Goal: Task Accomplishment & Management: Use online tool/utility

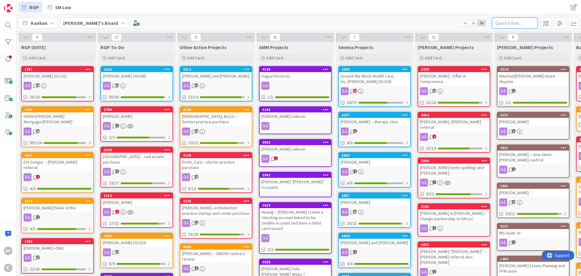
click at [507, 23] on input "text" at bounding box center [514, 23] width 45 height 11
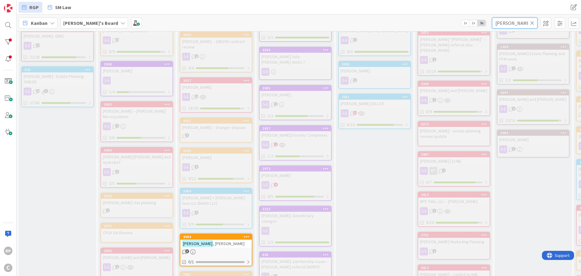
scroll to position [273, 0]
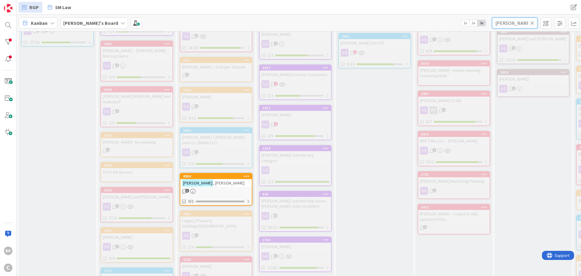
type input "[PERSON_NAME]"
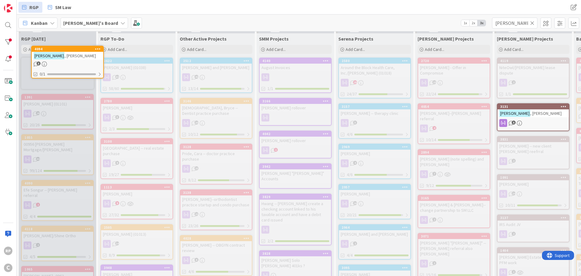
scroll to position [0, 0]
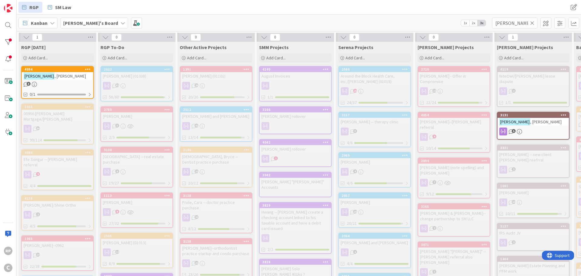
click at [534, 22] on icon at bounding box center [533, 22] width 4 height 5
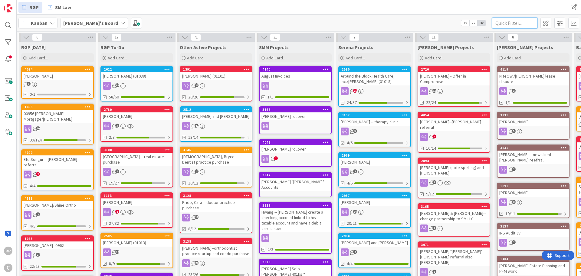
click at [512, 22] on input "text" at bounding box center [514, 23] width 45 height 11
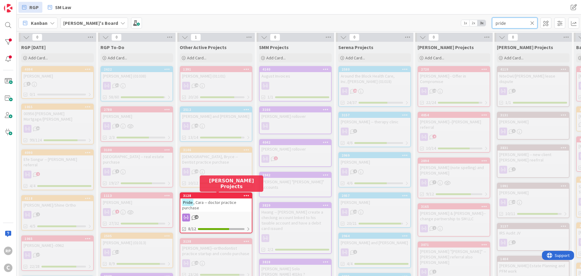
type input "pride"
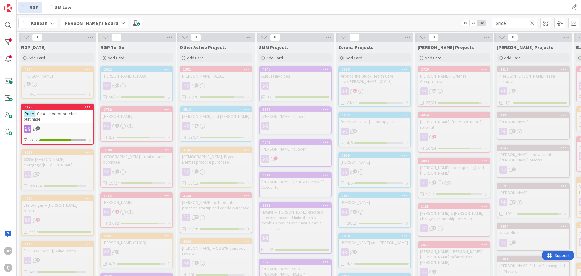
click at [532, 22] on icon at bounding box center [533, 22] width 4 height 5
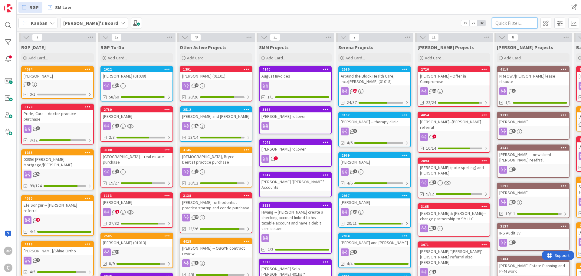
click at [522, 20] on input "text" at bounding box center [514, 23] width 45 height 11
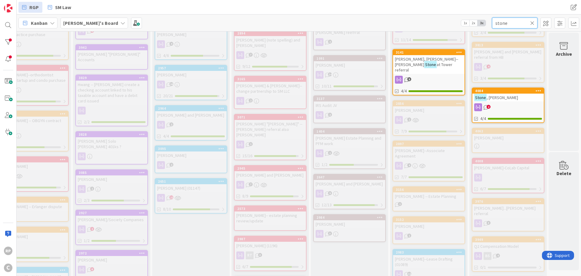
scroll to position [0, 188]
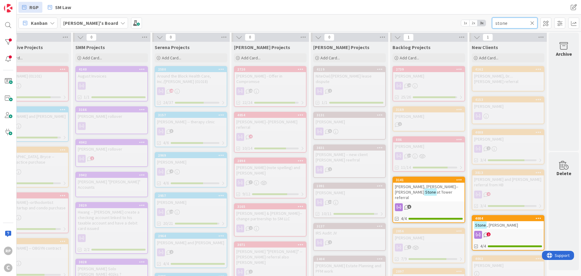
type input "stone"
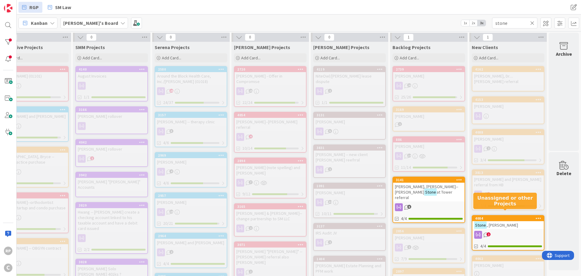
click at [516, 216] on div "4084" at bounding box center [508, 218] width 71 height 5
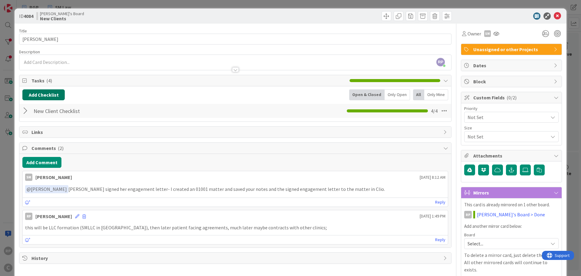
click at [48, 96] on button "Add Checklist" at bounding box center [43, 94] width 42 height 11
click at [36, 151] on link "Load template" at bounding box center [40, 149] width 31 height 6
drag, startPoint x: 37, startPoint y: 128, endPoint x: 37, endPoint y: 118, distance: 10.3
click at [37, 118] on div "LLC Formation New Client Checklist" at bounding box center [72, 125] width 100 height 22
click at [37, 118] on div "LLC Formation" at bounding box center [72, 119] width 100 height 11
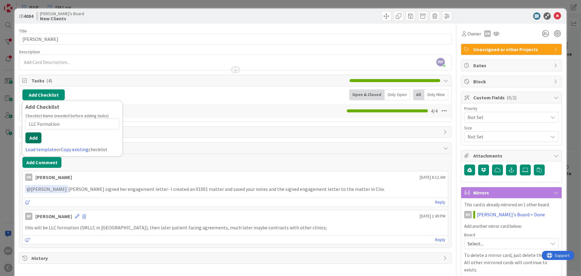
click at [31, 141] on button "Add" at bounding box center [33, 137] width 16 height 11
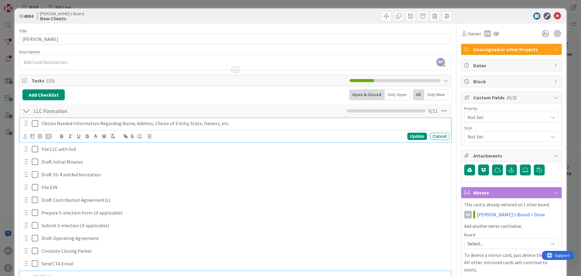
click at [34, 124] on icon at bounding box center [35, 123] width 6 height 7
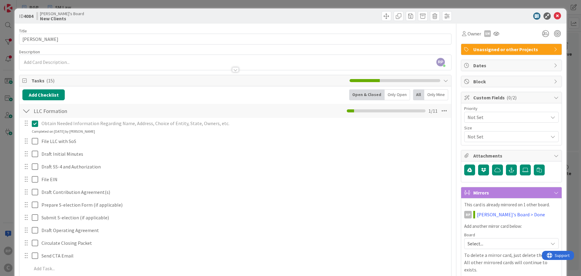
scroll to position [30, 0]
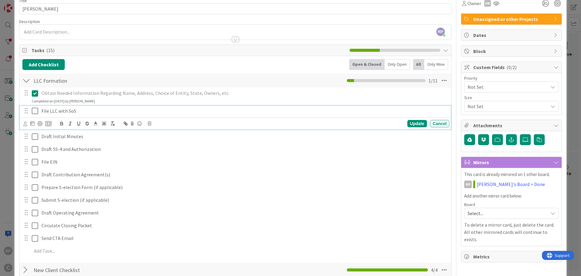
click at [108, 113] on p "File LLC with SoS" at bounding box center [244, 111] width 406 height 7
click at [26, 124] on icon at bounding box center [25, 123] width 4 height 5
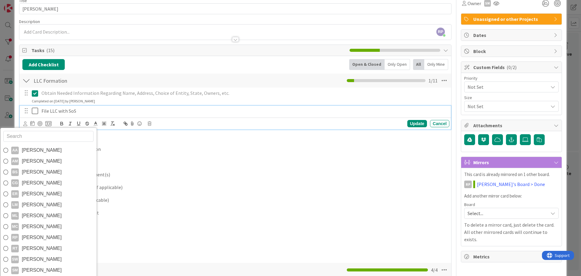
drag, startPoint x: 38, startPoint y: 267, endPoint x: 39, endPoint y: 250, distance: 17.7
click at [38, 267] on span "[PERSON_NAME]" at bounding box center [42, 270] width 40 height 9
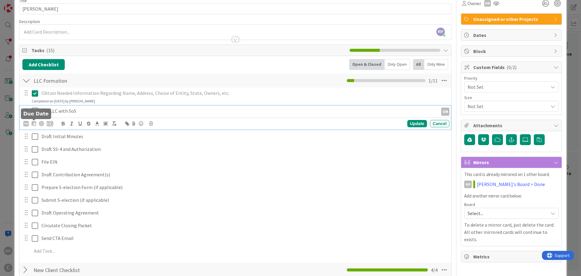
click at [35, 124] on icon at bounding box center [34, 123] width 4 height 5
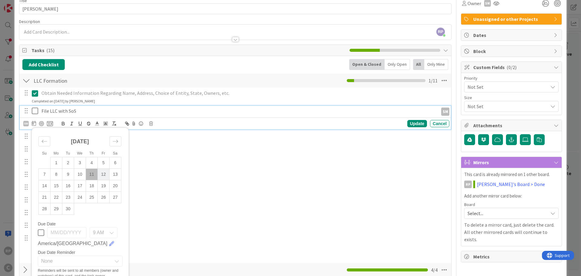
click at [102, 172] on td "12" at bounding box center [104, 175] width 12 height 12
type input "[DATE]"
click at [413, 123] on div "Update" at bounding box center [418, 123] width 20 height 7
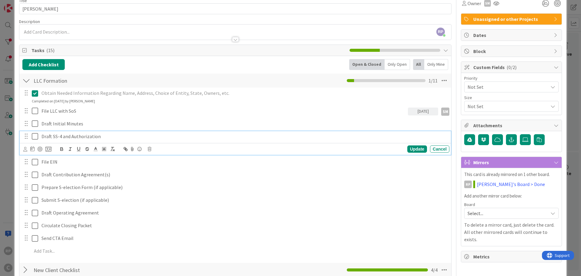
click at [64, 136] on p "Draft SS-4 and Authorization" at bounding box center [244, 136] width 406 height 7
click at [25, 148] on icon at bounding box center [25, 149] width 4 height 5
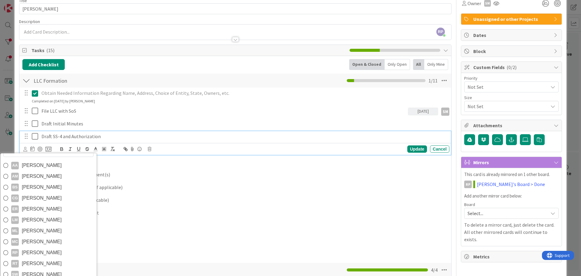
scroll to position [61, 0]
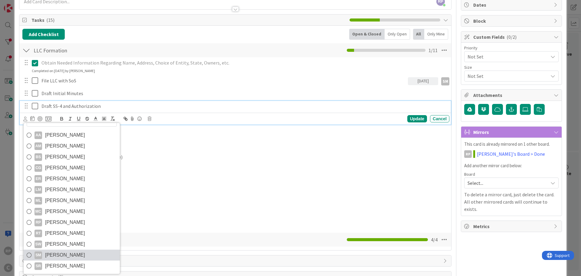
click at [55, 255] on span "[PERSON_NAME]" at bounding box center [65, 254] width 40 height 9
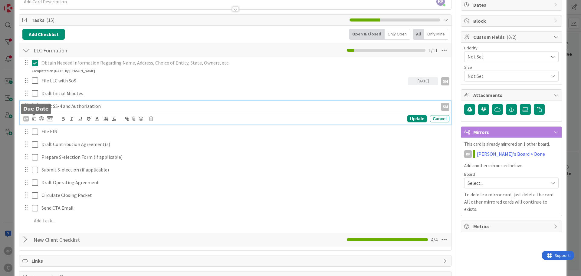
click at [35, 119] on icon at bounding box center [34, 118] width 4 height 5
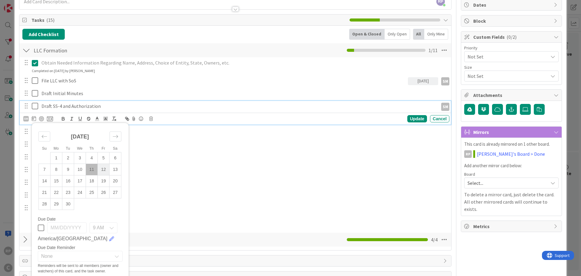
click at [103, 167] on td "12" at bounding box center [104, 170] width 12 height 12
type input "[DATE]"
click at [416, 118] on div "Update" at bounding box center [418, 118] width 20 height 7
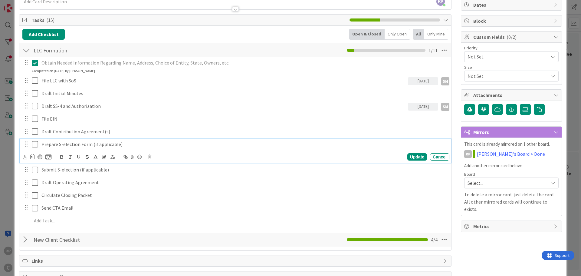
click at [34, 144] on icon at bounding box center [35, 144] width 6 height 7
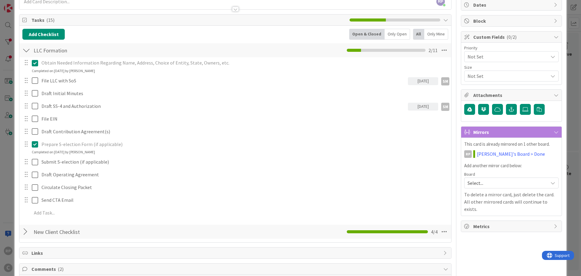
click at [35, 143] on icon at bounding box center [35, 144] width 6 height 7
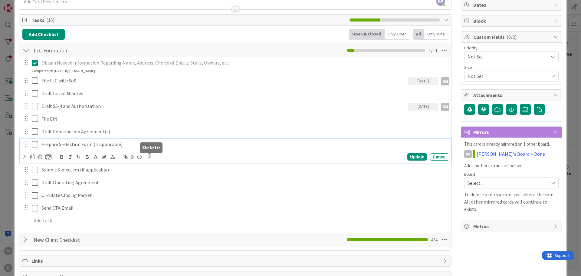
click at [150, 155] on icon at bounding box center [150, 157] width 4 height 4
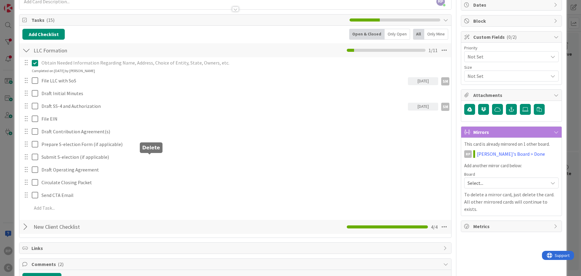
click at [170, 179] on div "Obtain Needed Information Regarding Name, Address, Choice of Entity, State, Own…" at bounding box center [235, 136] width 426 height 158
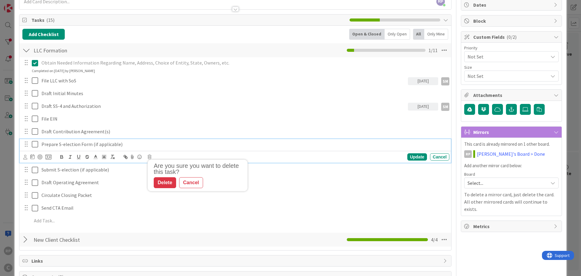
click at [98, 144] on p "Prepare S-election Form (if applicable)" at bounding box center [244, 144] width 406 height 7
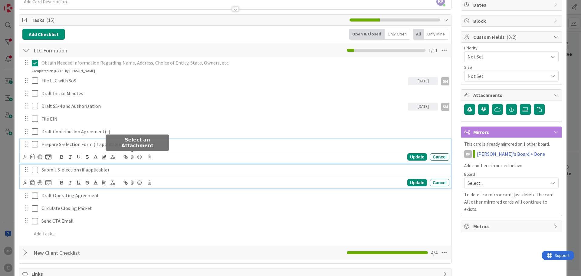
click at [87, 165] on div "Submit S-election (if applicable)" at bounding box center [244, 169] width 411 height 11
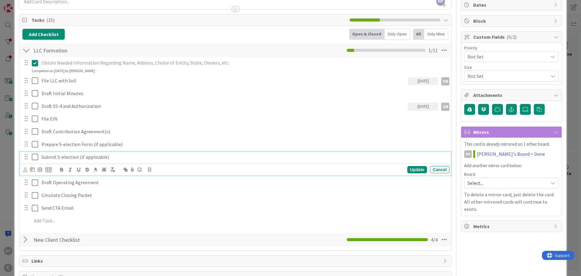
scroll to position [48, 0]
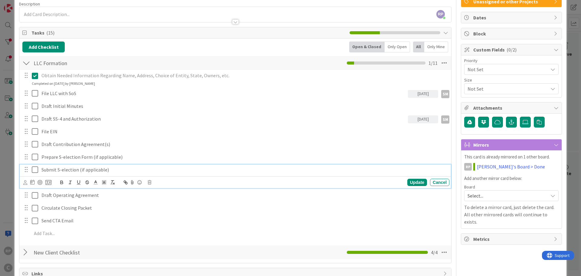
click at [151, 181] on icon at bounding box center [150, 182] width 4 height 4
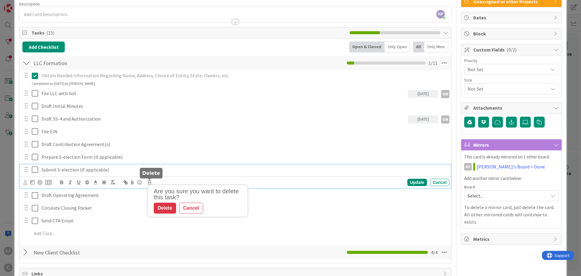
drag, startPoint x: 166, startPoint y: 201, endPoint x: 166, endPoint y: 210, distance: 8.8
click at [166, 202] on div "Are you sure you want to delete this task? Delete Cancel" at bounding box center [199, 200] width 97 height 25
click at [166, 210] on div "Delete" at bounding box center [165, 208] width 22 height 11
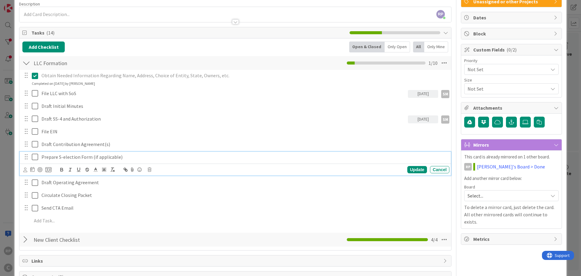
click at [102, 156] on p "Prepare S-election Form (if applicable)" at bounding box center [244, 157] width 406 height 7
click at [150, 170] on icon at bounding box center [150, 169] width 4 height 4
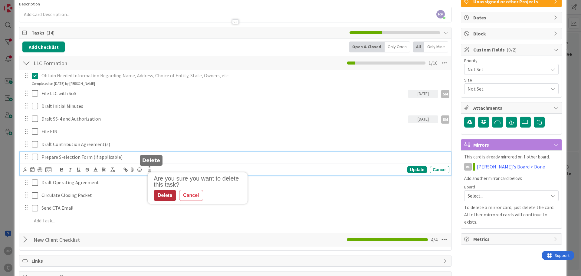
click at [170, 194] on div "Delete" at bounding box center [165, 195] width 22 height 11
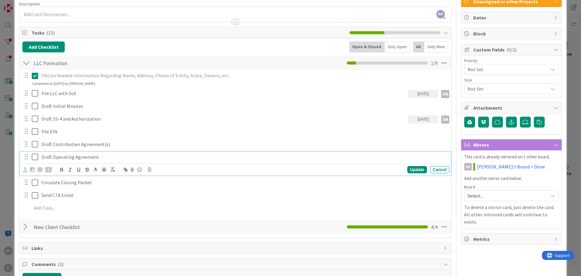
click at [81, 158] on p "Draft Operating Agreement" at bounding box center [244, 157] width 406 height 7
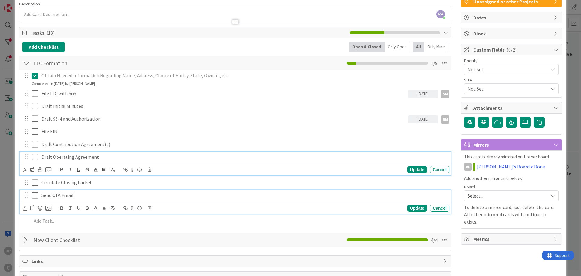
click at [71, 196] on p "Send CTA Email" at bounding box center [244, 195] width 406 height 7
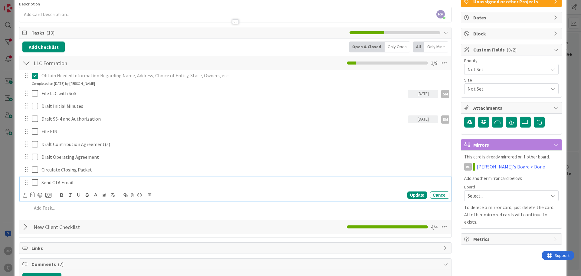
scroll to position [35, 0]
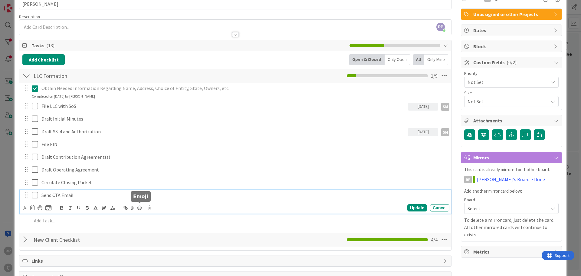
click at [147, 207] on div "Update Cancel" at bounding box center [236, 208] width 426 height 8
click at [153, 209] on div "Update Cancel" at bounding box center [236, 208] width 426 height 8
click at [151, 208] on icon at bounding box center [150, 208] width 4 height 4
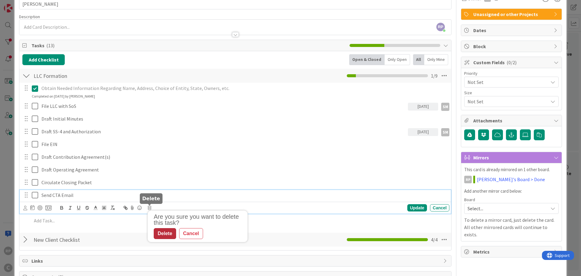
click at [165, 235] on div "Delete" at bounding box center [165, 233] width 22 height 11
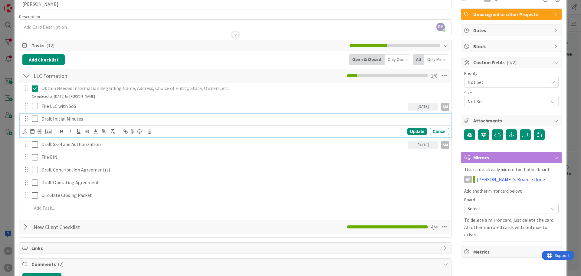
click at [70, 119] on p "Draft Initial Minutes" at bounding box center [244, 118] width 406 height 7
click at [23, 133] on icon at bounding box center [25, 131] width 4 height 5
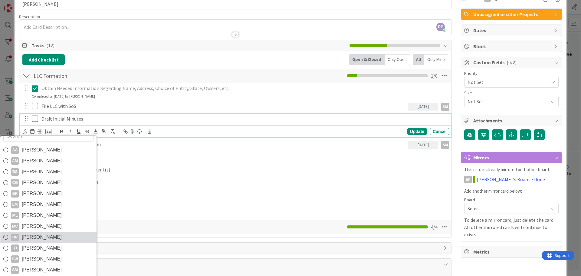
scroll to position [10, 0]
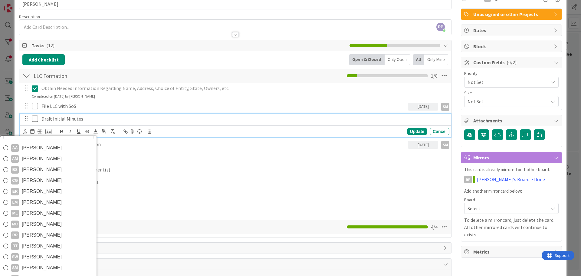
click at [48, 267] on span "[PERSON_NAME]" at bounding box center [42, 267] width 40 height 9
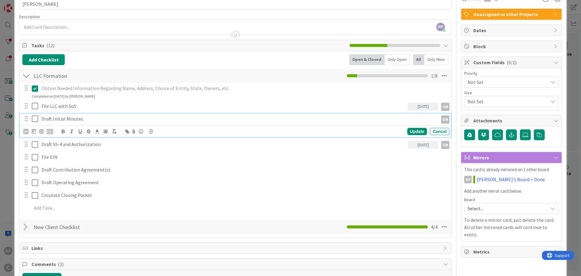
click at [38, 131] on div "SM AA [PERSON_NAME] AM [PERSON_NAME] BS [PERSON_NAME] CG [PERSON_NAME] ER [PERS…" at bounding box center [38, 131] width 30 height 7
click at [35, 131] on icon at bounding box center [34, 131] width 4 height 5
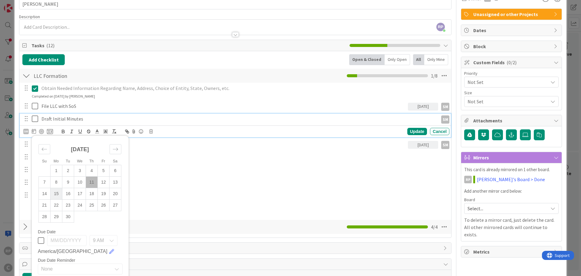
click at [53, 195] on td "15" at bounding box center [57, 194] width 12 height 12
type input "[DATE]"
click at [412, 131] on div "Update" at bounding box center [418, 131] width 20 height 7
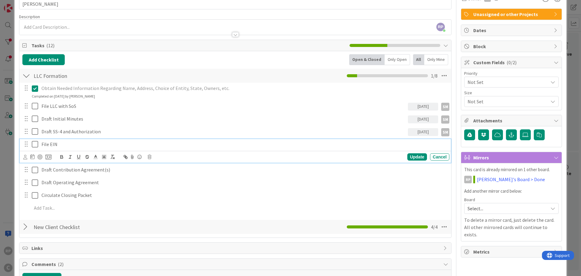
click at [70, 143] on p "File EIN" at bounding box center [244, 144] width 406 height 7
click at [26, 157] on icon at bounding box center [25, 157] width 4 height 5
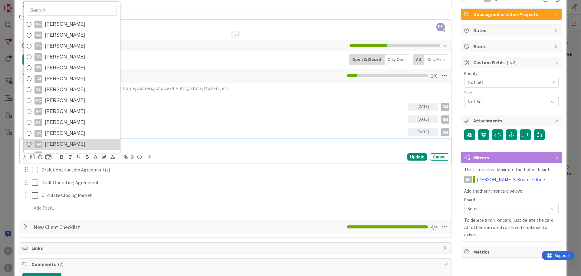
click at [56, 146] on span "[PERSON_NAME]" at bounding box center [65, 144] width 40 height 9
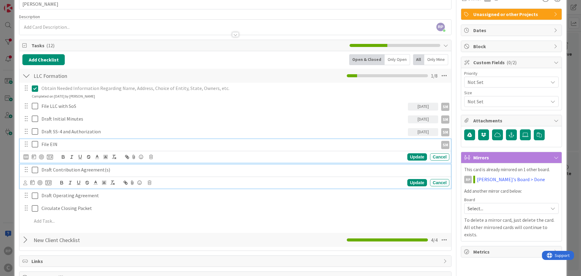
click at [65, 169] on p "Draft Contribution Agreement(s)" at bounding box center [244, 169] width 406 height 7
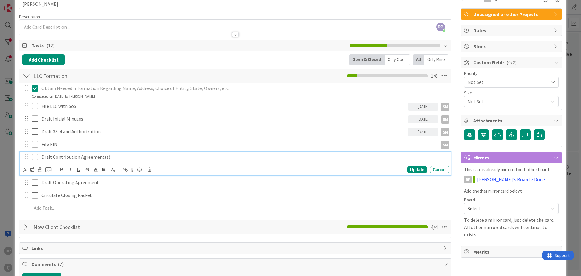
scroll to position [22, 0]
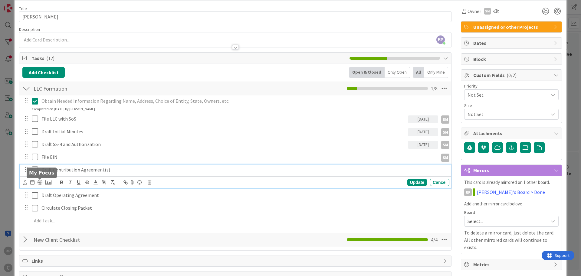
click at [24, 183] on icon at bounding box center [25, 182] width 4 height 5
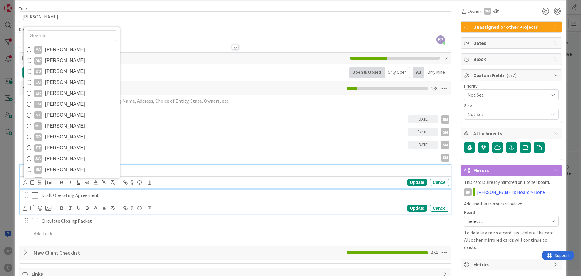
click at [61, 196] on p "Draft Operating Agreement" at bounding box center [244, 195] width 406 height 7
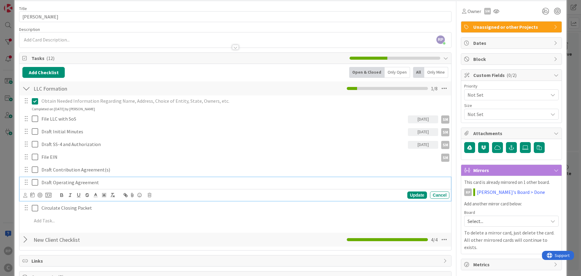
scroll to position [10, 0]
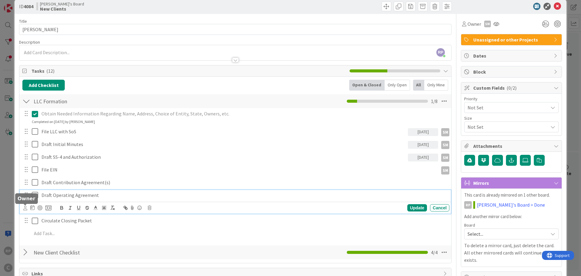
click at [26, 209] on icon at bounding box center [25, 208] width 4 height 5
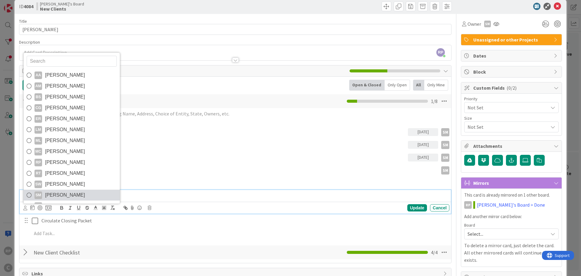
click at [58, 198] on span "[PERSON_NAME]" at bounding box center [65, 194] width 40 height 9
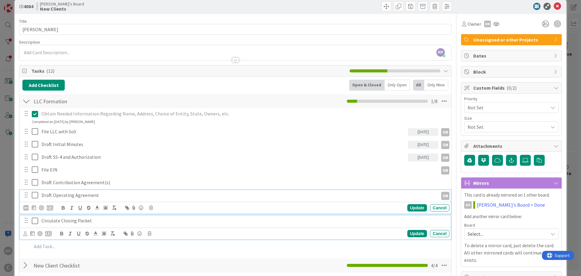
click at [56, 221] on p "Circulate Closing Packet" at bounding box center [244, 220] width 406 height 7
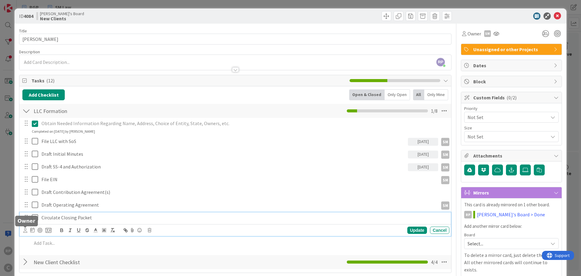
click at [25, 229] on icon at bounding box center [25, 230] width 4 height 5
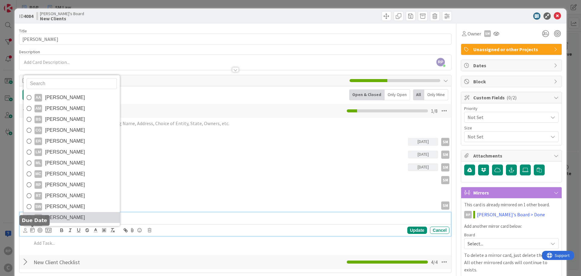
click at [57, 217] on span "[PERSON_NAME]" at bounding box center [65, 217] width 40 height 9
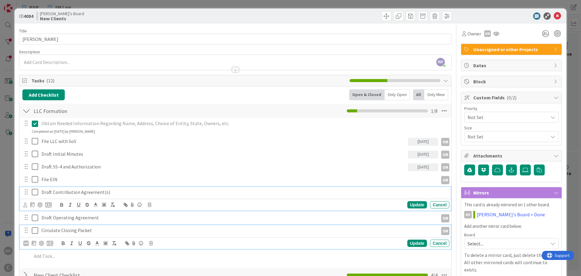
click at [166, 191] on p "Draft Contribution Agreement(s)" at bounding box center [244, 192] width 406 height 7
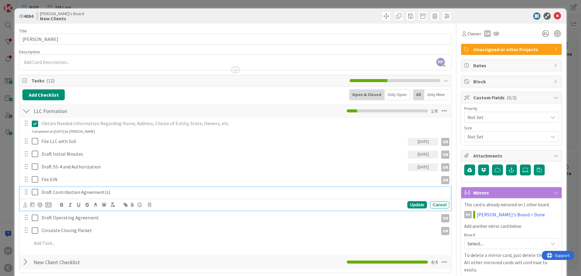
click at [29, 205] on div "AA [PERSON_NAME] AM [PERSON_NAME] BS [PERSON_NAME] CG [PERSON_NAME] ER [PERSON_…" at bounding box center [37, 204] width 28 height 7
click at [24, 206] on icon at bounding box center [25, 205] width 4 height 5
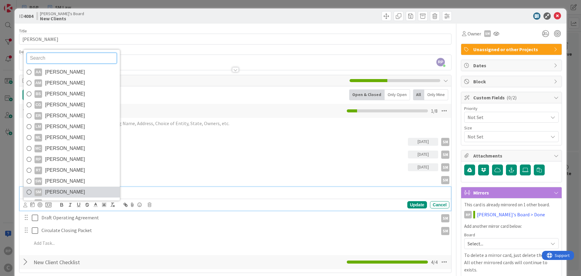
click at [74, 196] on span "[PERSON_NAME]" at bounding box center [65, 191] width 40 height 9
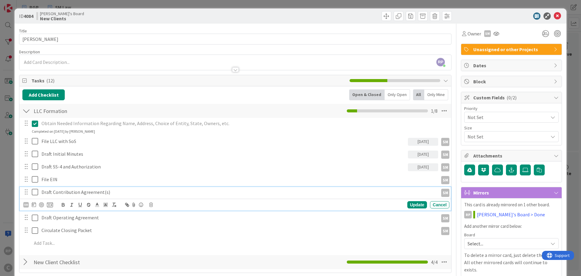
click at [74, 188] on div "Draft Contribution Agreement(s)" at bounding box center [238, 192] width 399 height 11
click at [36, 204] on div "SM AA [PERSON_NAME] AM [PERSON_NAME] BS [PERSON_NAME] CG [PERSON_NAME] ER [PERS…" at bounding box center [38, 204] width 30 height 7
click at [35, 204] on icon at bounding box center [34, 204] width 4 height 5
click at [68, 267] on td "16" at bounding box center [68, 267] width 12 height 12
type input "[DATE]"
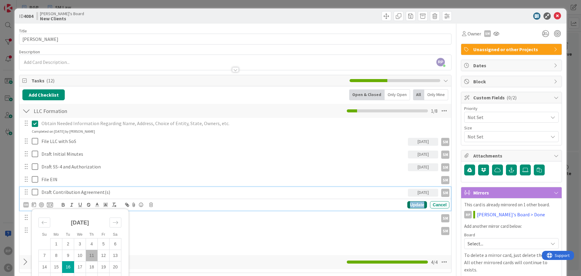
click at [416, 206] on div "Update" at bounding box center [418, 204] width 20 height 7
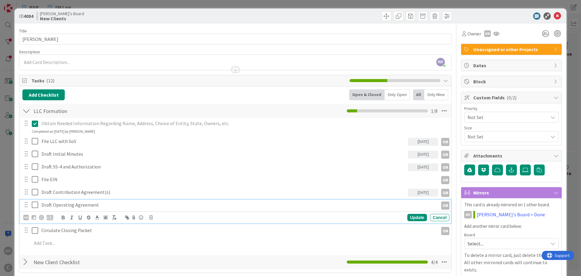
click at [62, 208] on p "Draft Operating Agreement" at bounding box center [238, 204] width 395 height 7
click at [35, 217] on icon at bounding box center [34, 217] width 4 height 5
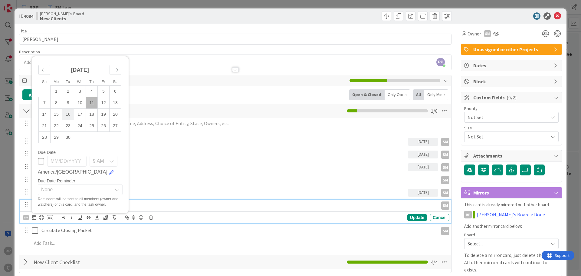
click at [67, 115] on td "16" at bounding box center [68, 115] width 12 height 12
type input "[DATE]"
click at [416, 218] on div "Update" at bounding box center [418, 217] width 20 height 7
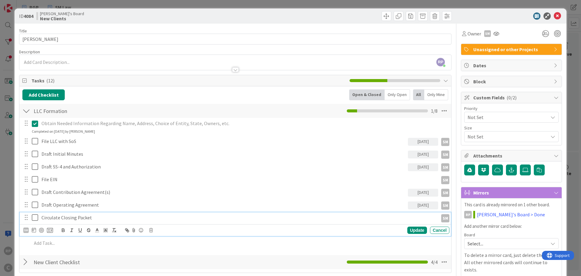
click at [72, 218] on p "Circulate Closing Packet" at bounding box center [238, 217] width 395 height 7
click at [34, 229] on icon at bounding box center [34, 229] width 4 height 5
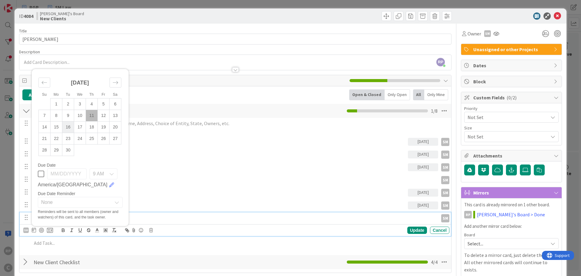
click at [66, 126] on td "16" at bounding box center [68, 127] width 12 height 12
type input "[DATE]"
click at [412, 230] on div "Update" at bounding box center [418, 230] width 20 height 7
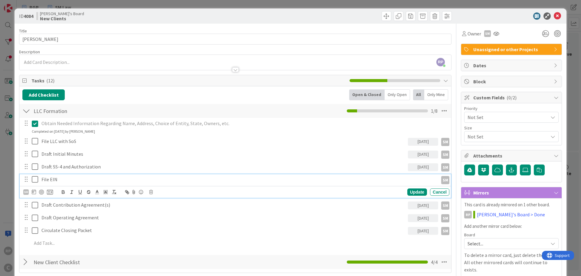
click at [60, 181] on p "File EIN" at bounding box center [238, 179] width 395 height 7
click at [32, 192] on icon at bounding box center [34, 191] width 4 height 5
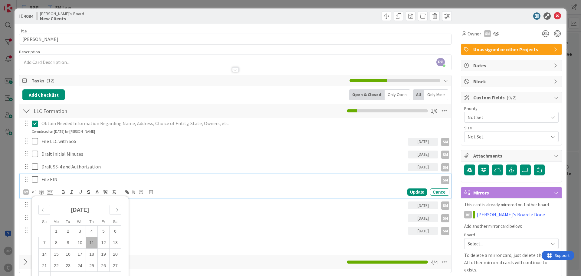
click at [66, 253] on td "16" at bounding box center [68, 255] width 12 height 12
type input "[DATE]"
click at [414, 189] on div "Update" at bounding box center [418, 191] width 20 height 7
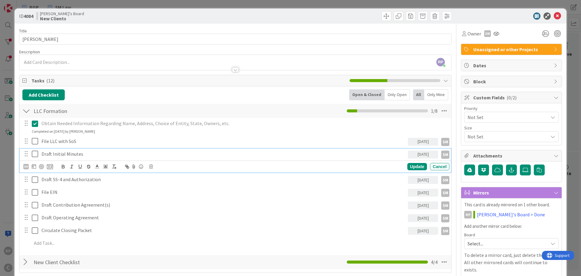
click at [73, 154] on p "Draft Initial Minutes" at bounding box center [223, 154] width 364 height 7
click at [35, 166] on icon at bounding box center [34, 166] width 4 height 5
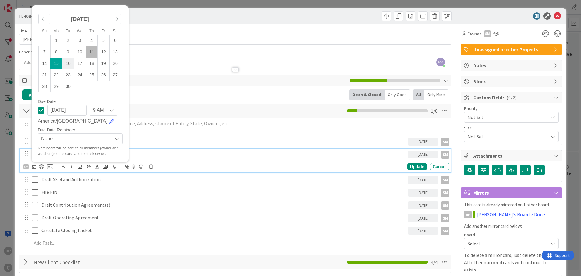
click at [69, 67] on td "16" at bounding box center [68, 64] width 12 height 12
type input "[DATE]"
click at [412, 165] on div "Update" at bounding box center [418, 166] width 20 height 7
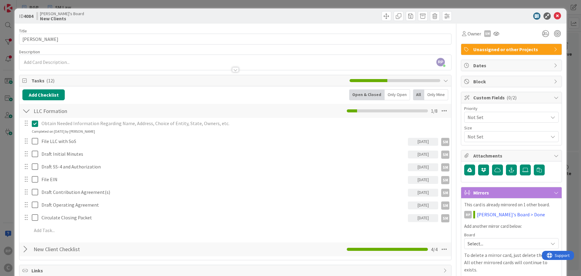
click at [502, 218] on div "RP [PERSON_NAME]'s Board > Done" at bounding box center [512, 215] width 94 height 8
click at [505, 217] on link "[PERSON_NAME]'s Board > Done" at bounding box center [511, 214] width 68 height 7
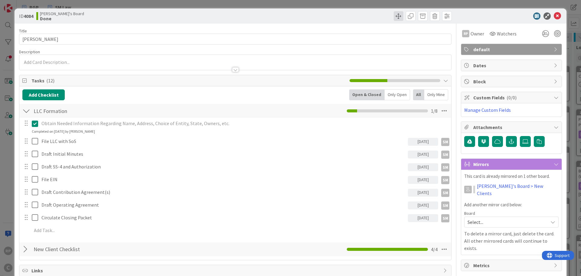
click at [394, 16] on span at bounding box center [399, 16] width 10 height 10
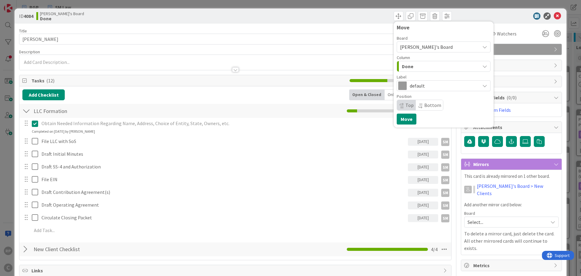
click at [412, 65] on div "Done" at bounding box center [441, 66] width 80 height 10
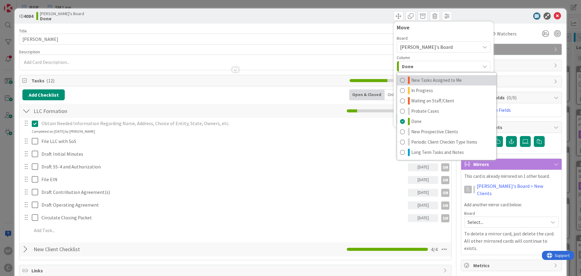
click at [414, 81] on span "New Tasks Assigned to Me" at bounding box center [437, 80] width 51 height 7
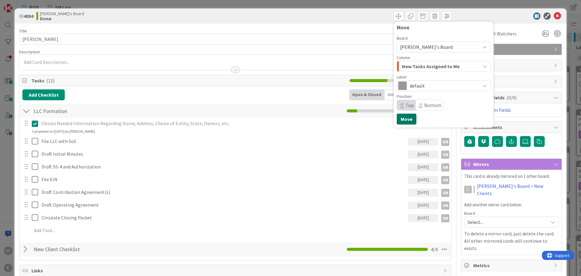
drag, startPoint x: 403, startPoint y: 118, endPoint x: 507, endPoint y: 64, distance: 117.4
click at [403, 118] on button "Move" at bounding box center [407, 119] width 20 height 11
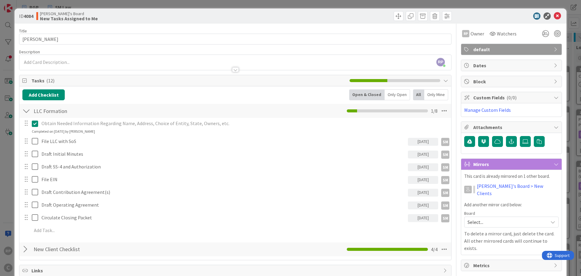
click at [556, 15] on icon at bounding box center [557, 15] width 7 height 7
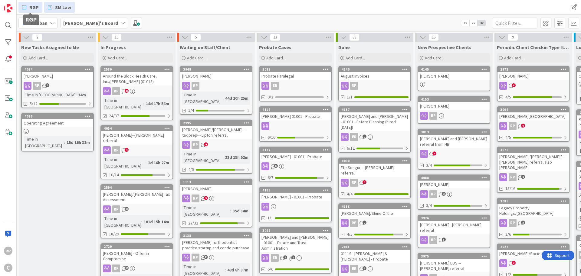
click at [30, 8] on span "RGP" at bounding box center [33, 7] width 9 height 7
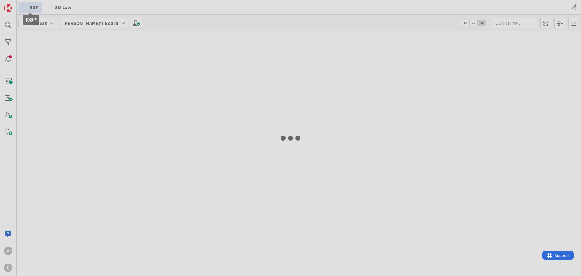
type input "stone"
